Goal: Book appointment/travel/reservation

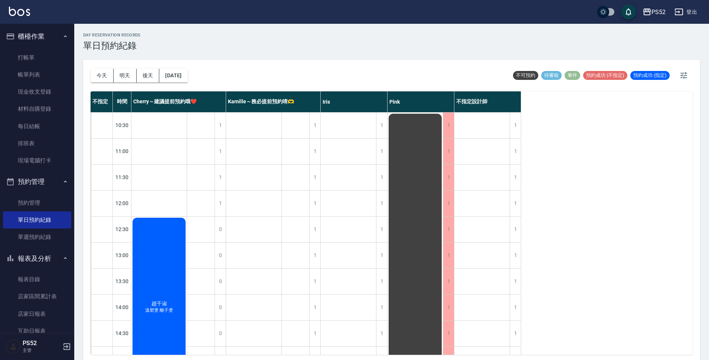
scroll to position [284, 0]
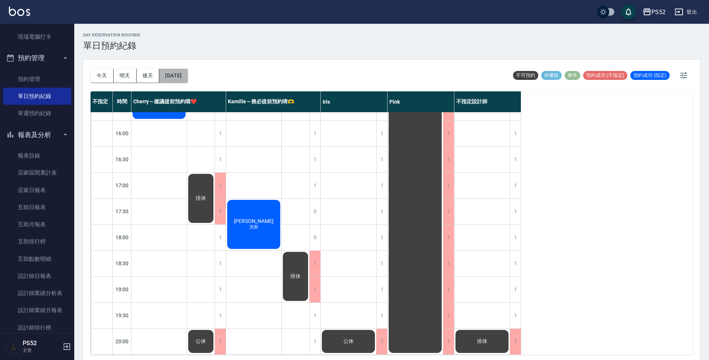
click at [187, 79] on button "[DATE]" at bounding box center [173, 76] width 28 height 14
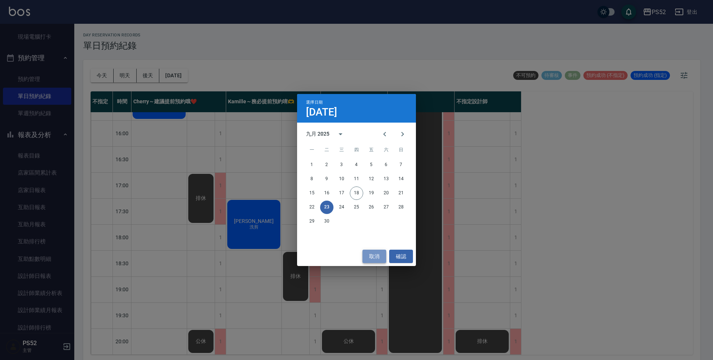
click at [373, 254] on button "取消" at bounding box center [374, 256] width 24 height 14
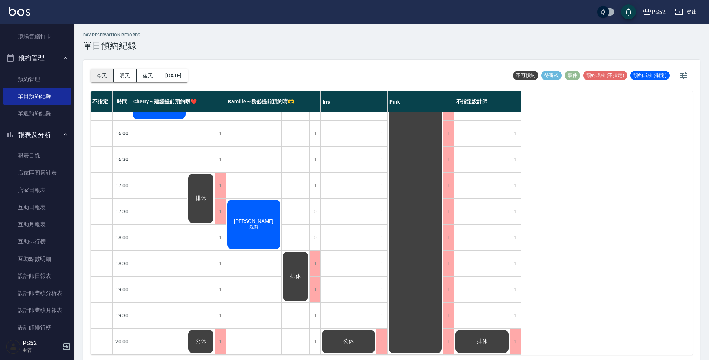
click at [100, 74] on button "今天" at bounding box center [102, 76] width 23 height 14
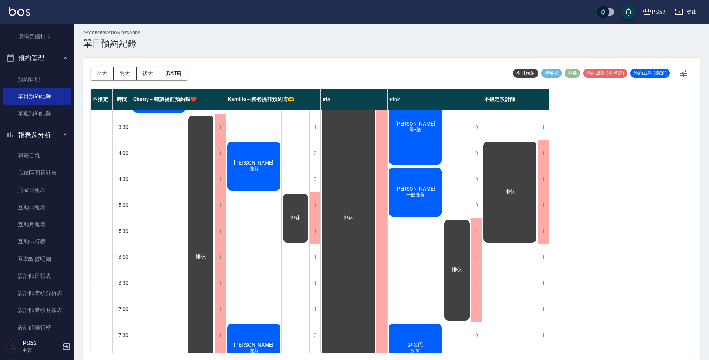
scroll to position [136, 0]
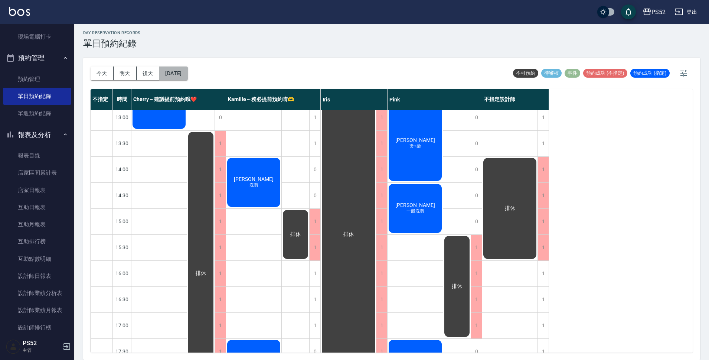
click at [187, 74] on button "[DATE]" at bounding box center [173, 73] width 28 height 14
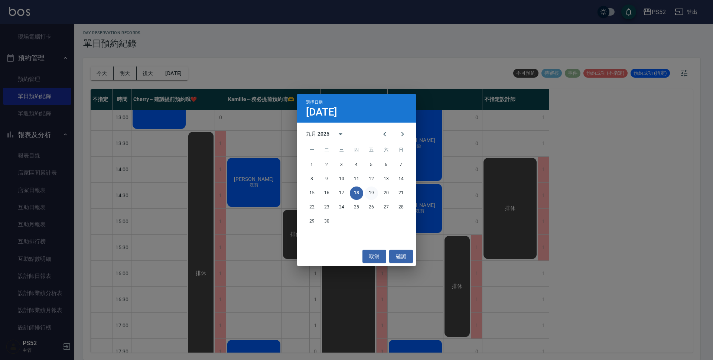
click at [371, 194] on button "19" at bounding box center [371, 192] width 13 height 13
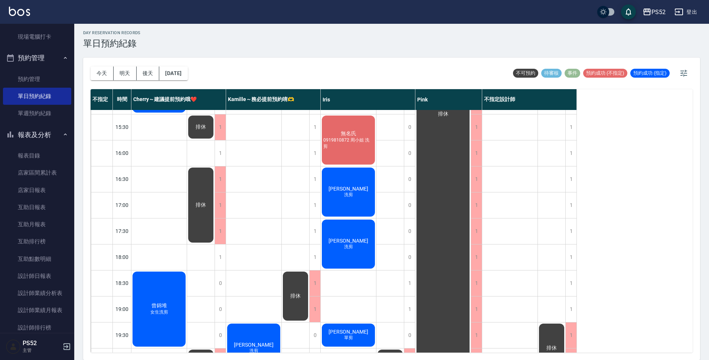
scroll to position [284, 0]
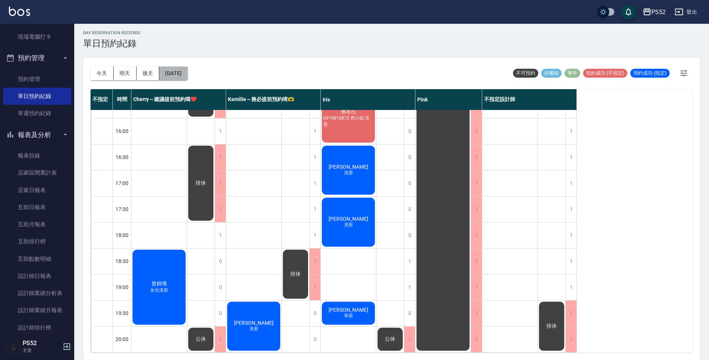
click at [186, 72] on button "[DATE]" at bounding box center [173, 73] width 28 height 14
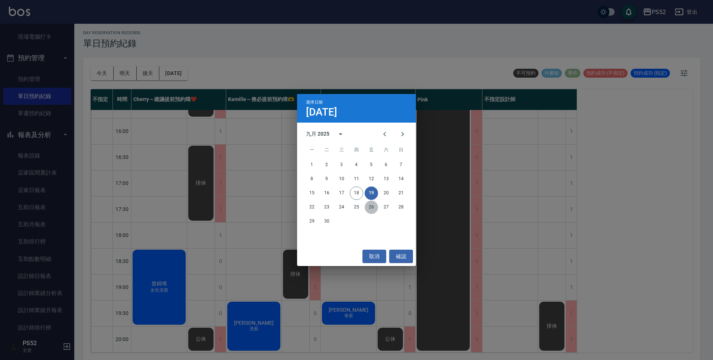
click at [372, 211] on button "26" at bounding box center [371, 206] width 13 height 13
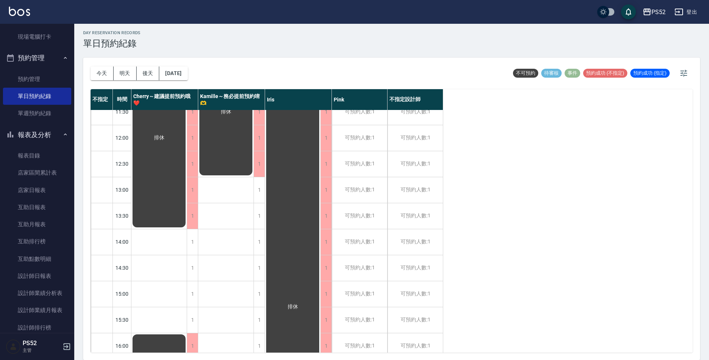
scroll to position [61, 0]
click at [128, 72] on button "明天" at bounding box center [125, 73] width 23 height 14
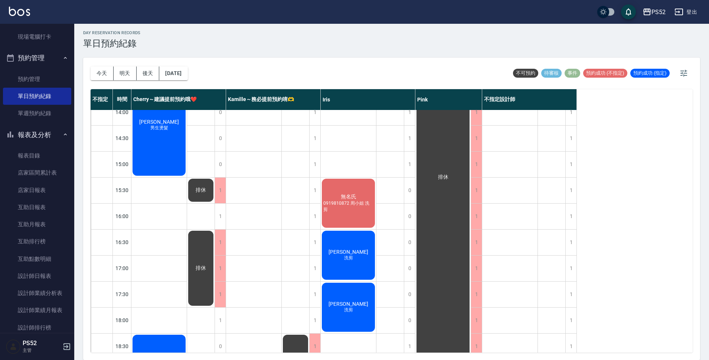
scroll to position [136, 0]
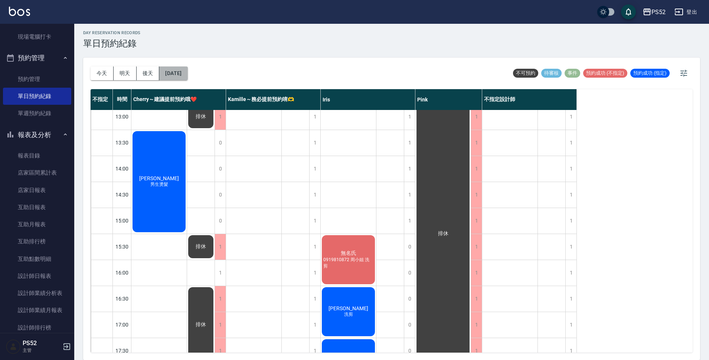
click at [178, 72] on button "[DATE]" at bounding box center [173, 73] width 28 height 14
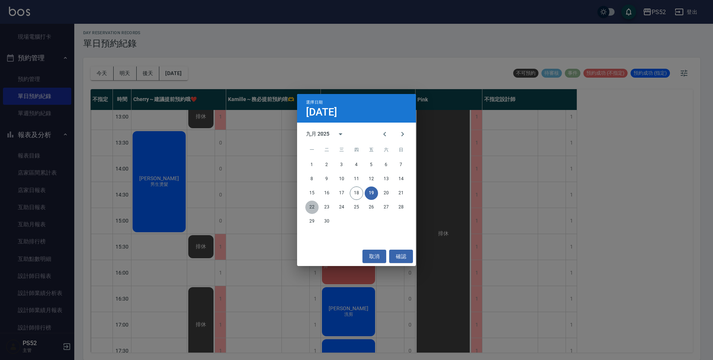
click at [310, 208] on button "22" at bounding box center [311, 206] width 13 height 13
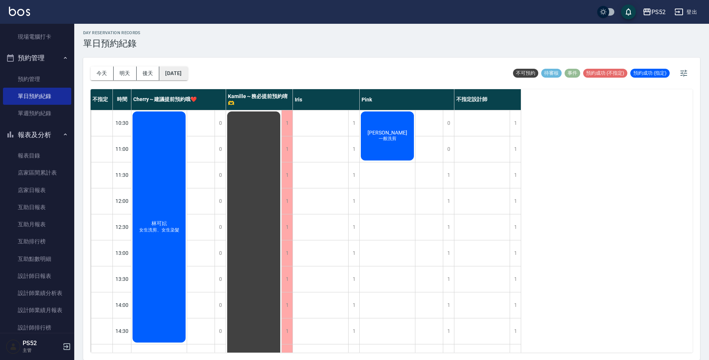
click at [183, 74] on button "[DATE]" at bounding box center [173, 73] width 28 height 14
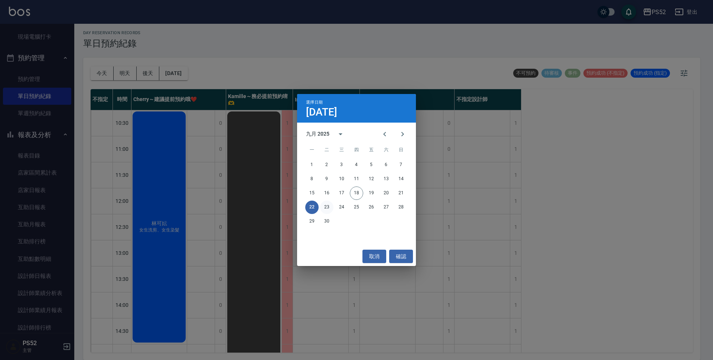
click at [326, 209] on button "23" at bounding box center [326, 206] width 13 height 13
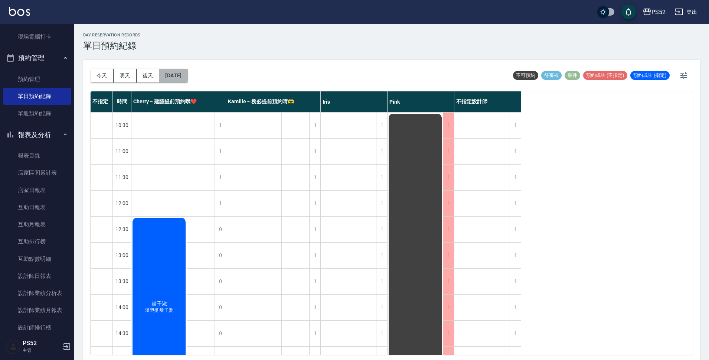
click at [187, 73] on button "[DATE]" at bounding box center [173, 76] width 28 height 14
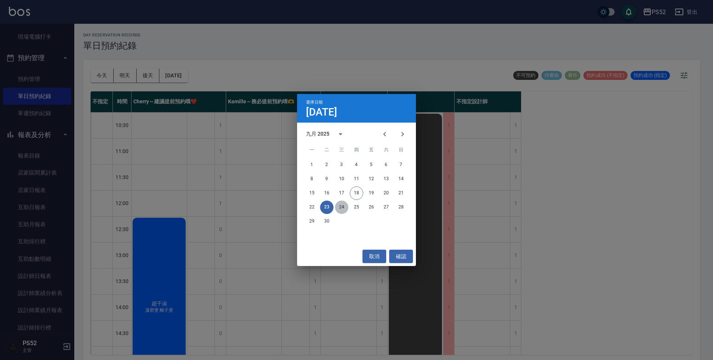
click at [341, 208] on button "24" at bounding box center [341, 206] width 13 height 13
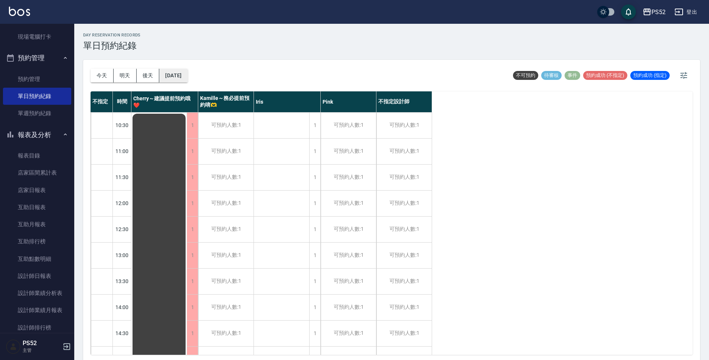
click at [187, 77] on button "[DATE]" at bounding box center [173, 76] width 28 height 14
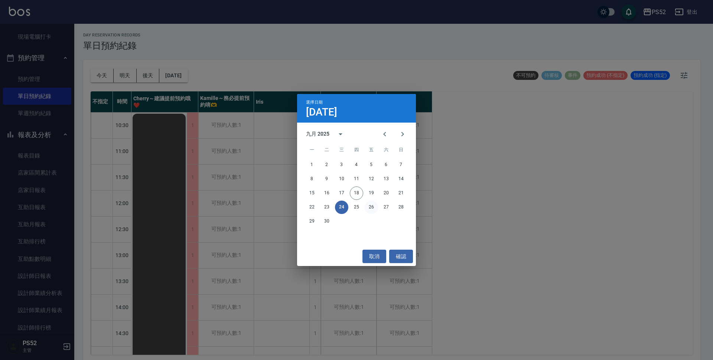
click at [370, 208] on button "26" at bounding box center [371, 206] width 13 height 13
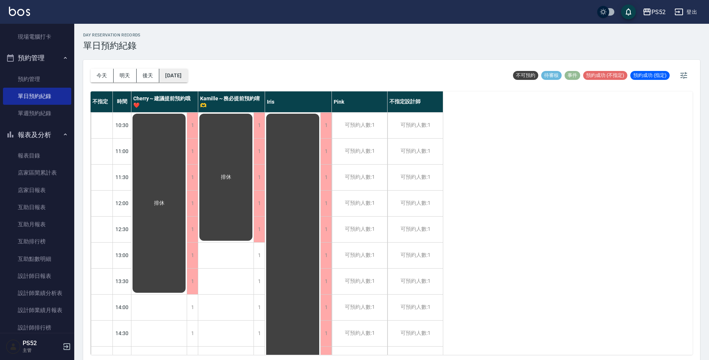
click at [174, 76] on button "[DATE]" at bounding box center [173, 76] width 28 height 14
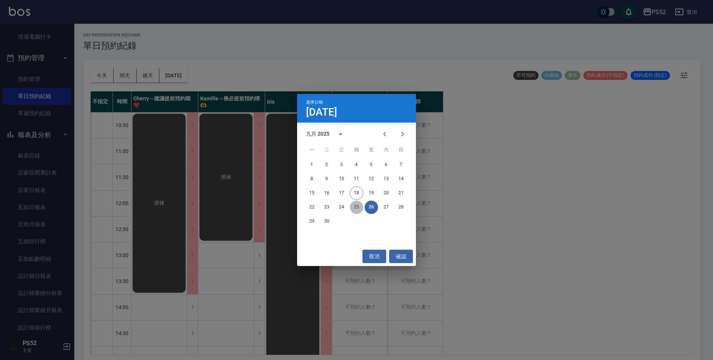
click at [356, 209] on button "25" at bounding box center [356, 206] width 13 height 13
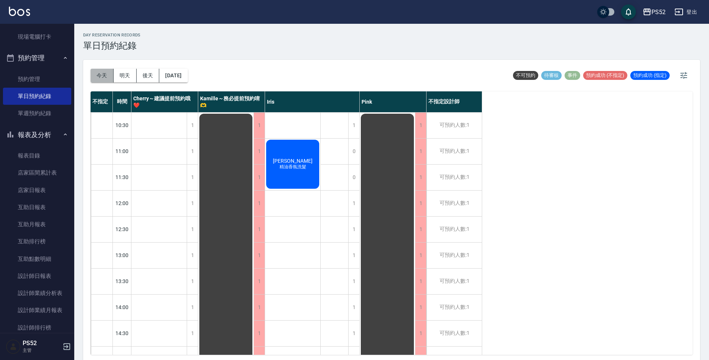
click at [110, 76] on button "今天" at bounding box center [102, 76] width 23 height 14
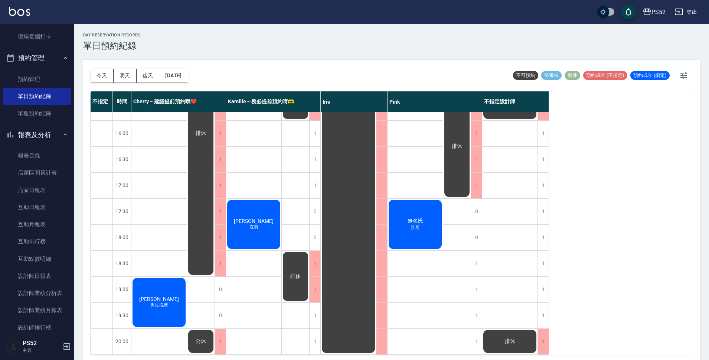
scroll to position [284, 0]
click at [121, 75] on button "明天" at bounding box center [125, 76] width 23 height 14
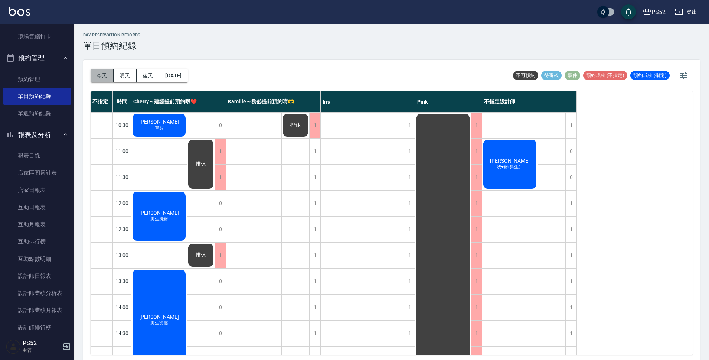
click at [104, 76] on button "今天" at bounding box center [102, 76] width 23 height 14
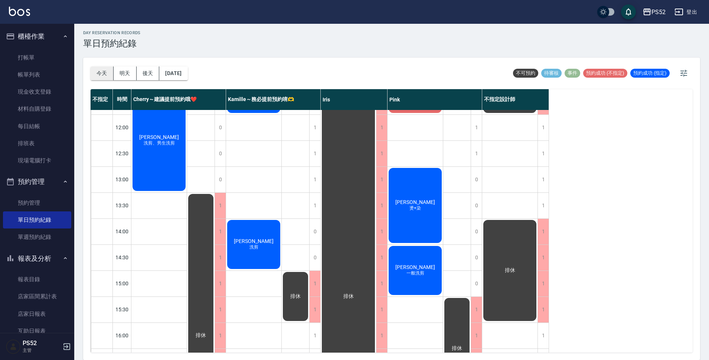
click at [104, 68] on button "今天" at bounding box center [102, 73] width 23 height 14
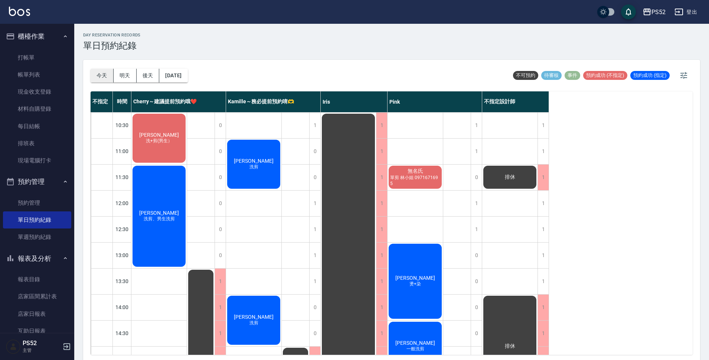
click at [93, 79] on button "今天" at bounding box center [102, 76] width 23 height 14
click at [126, 69] on button "明天" at bounding box center [125, 76] width 23 height 14
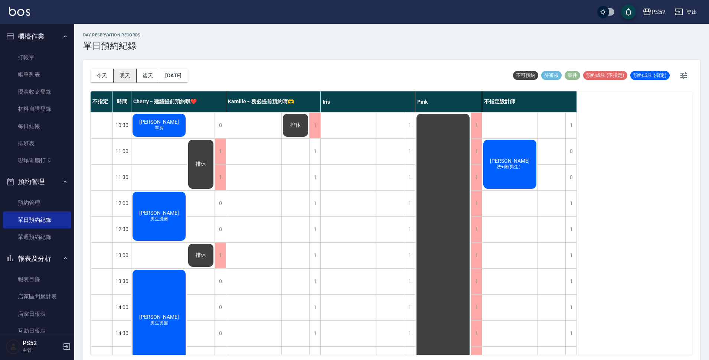
click at [127, 77] on button "明天" at bounding box center [125, 76] width 23 height 14
click at [120, 71] on button "明天" at bounding box center [125, 76] width 23 height 14
click at [149, 76] on button "後天" at bounding box center [148, 76] width 23 height 14
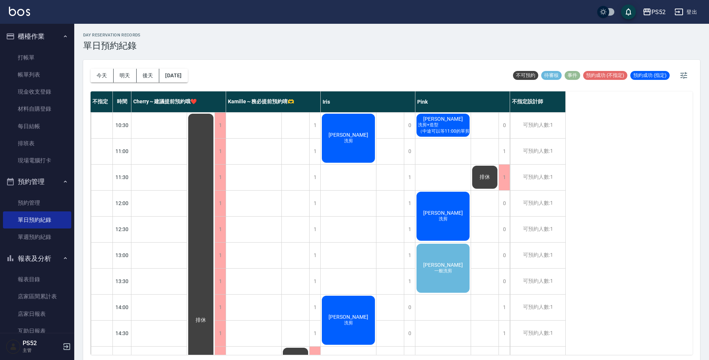
click at [459, 273] on div "[PERSON_NAME] 一般洗剪" at bounding box center [442, 267] width 55 height 51
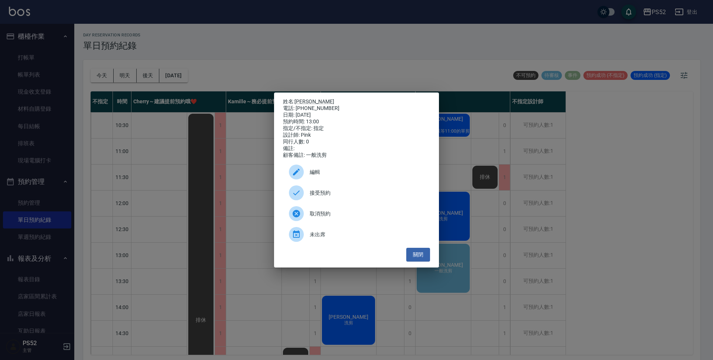
click at [332, 197] on span "接受預約" at bounding box center [367, 193] width 114 height 8
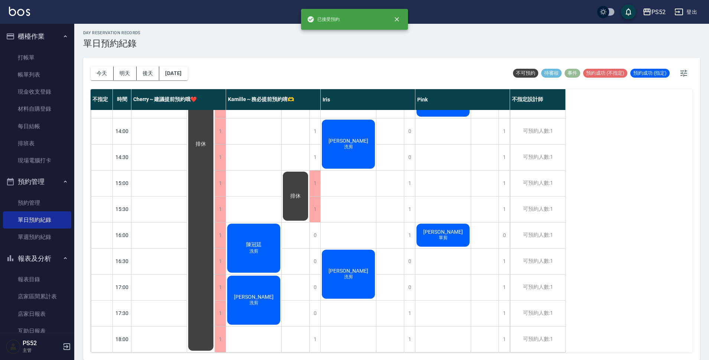
scroll to position [186, 0]
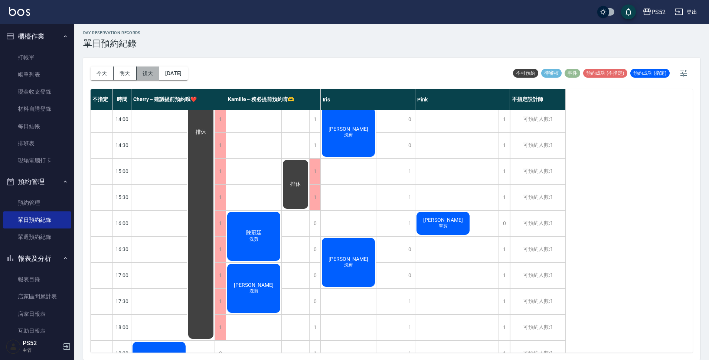
click at [152, 73] on button "後天" at bounding box center [148, 73] width 23 height 14
click at [122, 74] on button "明天" at bounding box center [125, 73] width 23 height 14
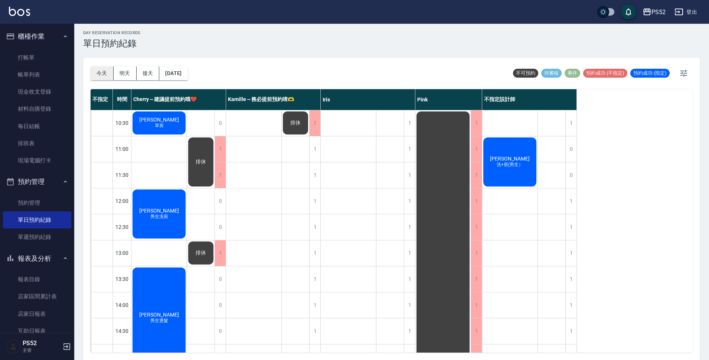
click at [100, 70] on button "今天" at bounding box center [102, 73] width 23 height 14
